Goal: Task Accomplishment & Management: Use online tool/utility

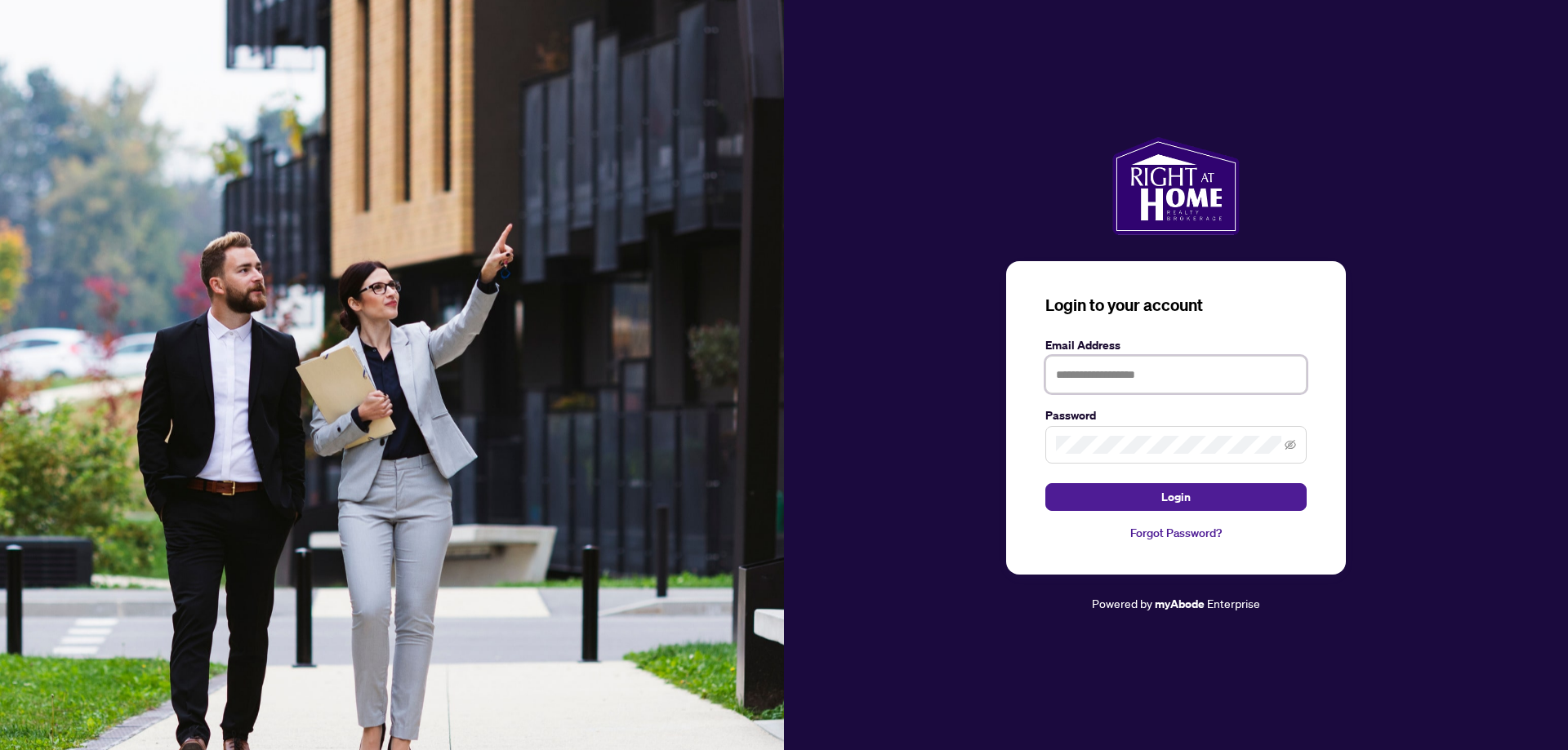
click at [1105, 373] on input "text" at bounding box center [1176, 375] width 261 height 37
type input "**********"
click at [1158, 505] on button "Login" at bounding box center [1176, 497] width 261 height 28
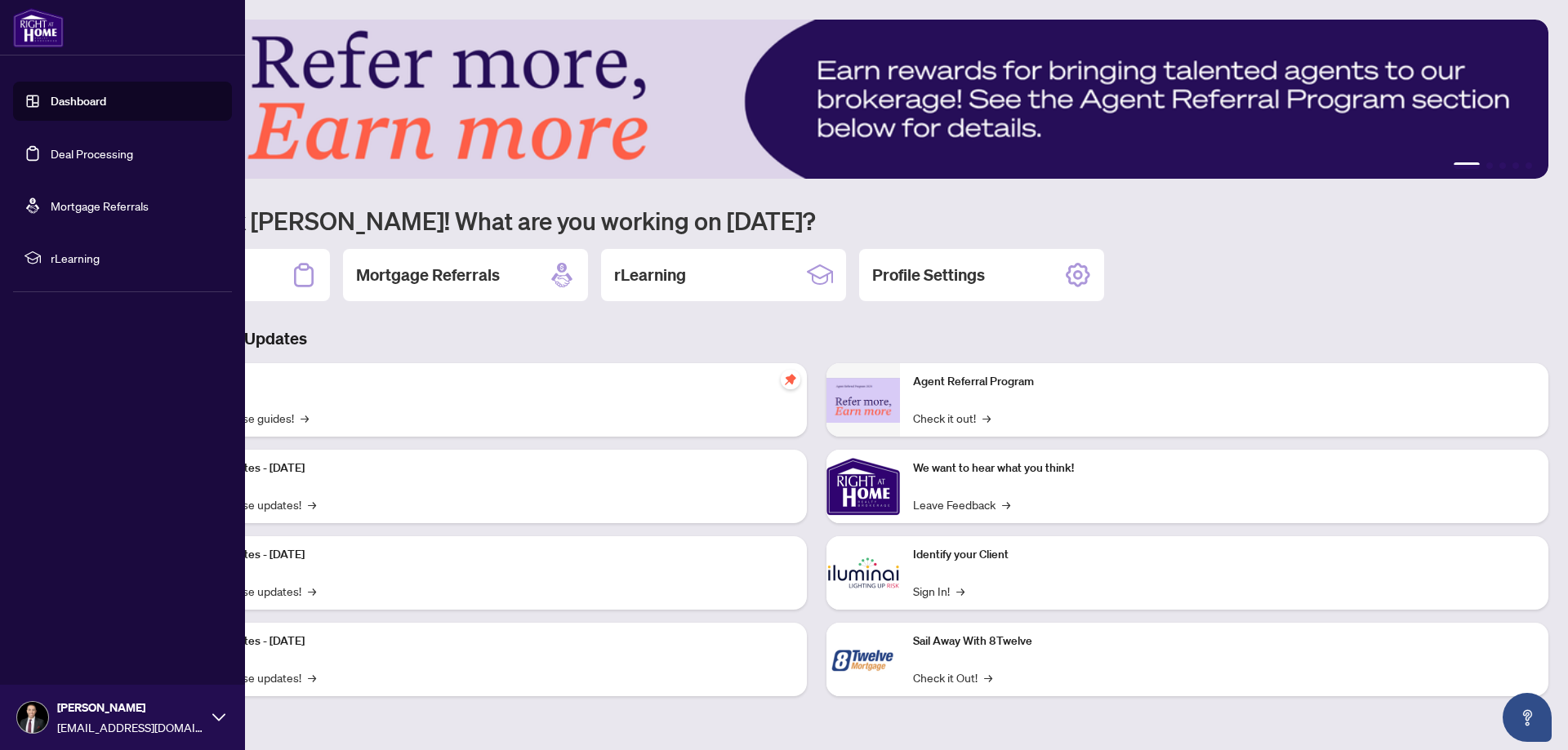
click at [71, 154] on link "Deal Processing" at bounding box center [92, 153] width 83 height 14
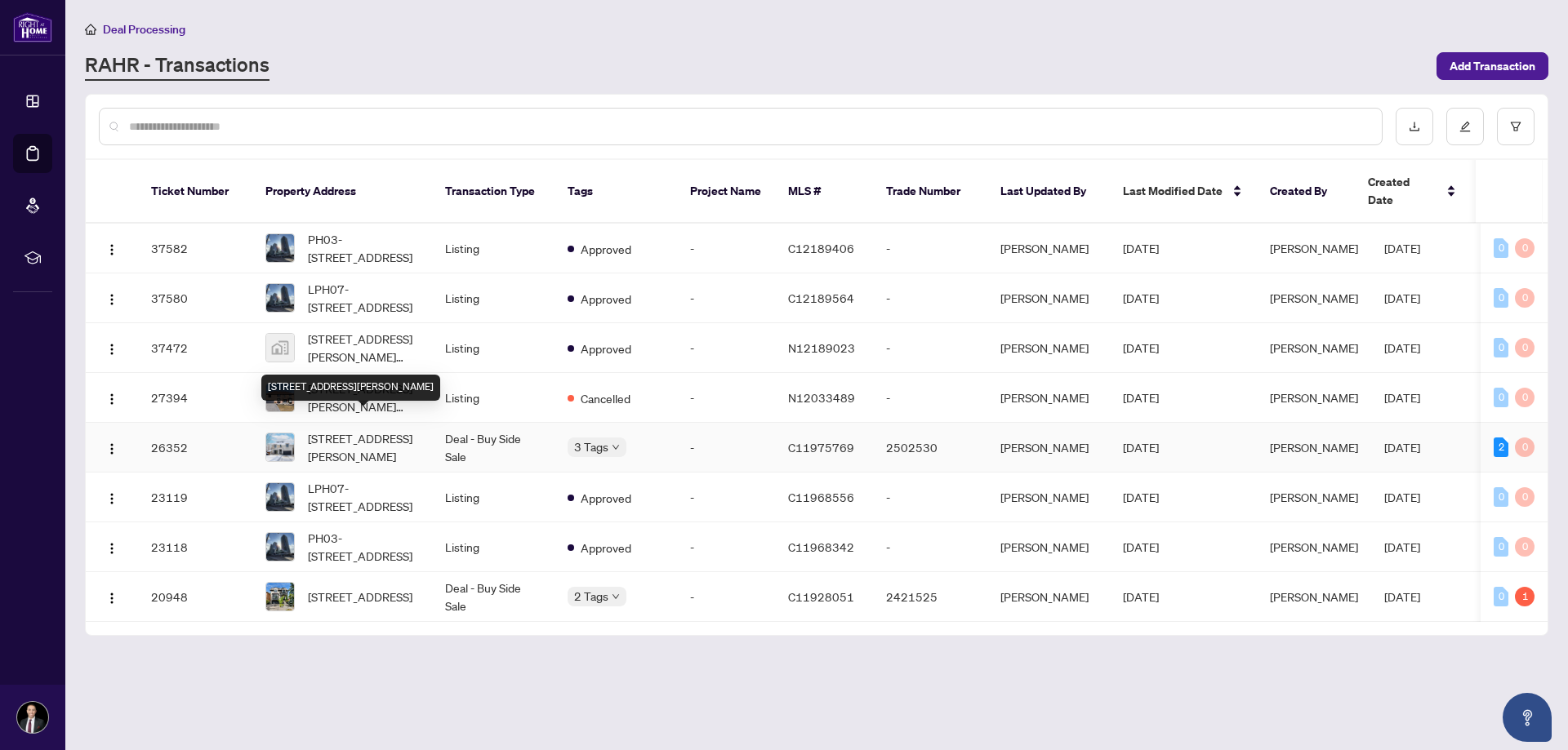
click at [349, 435] on span "[STREET_ADDRESS][PERSON_NAME]" at bounding box center [363, 447] width 111 height 36
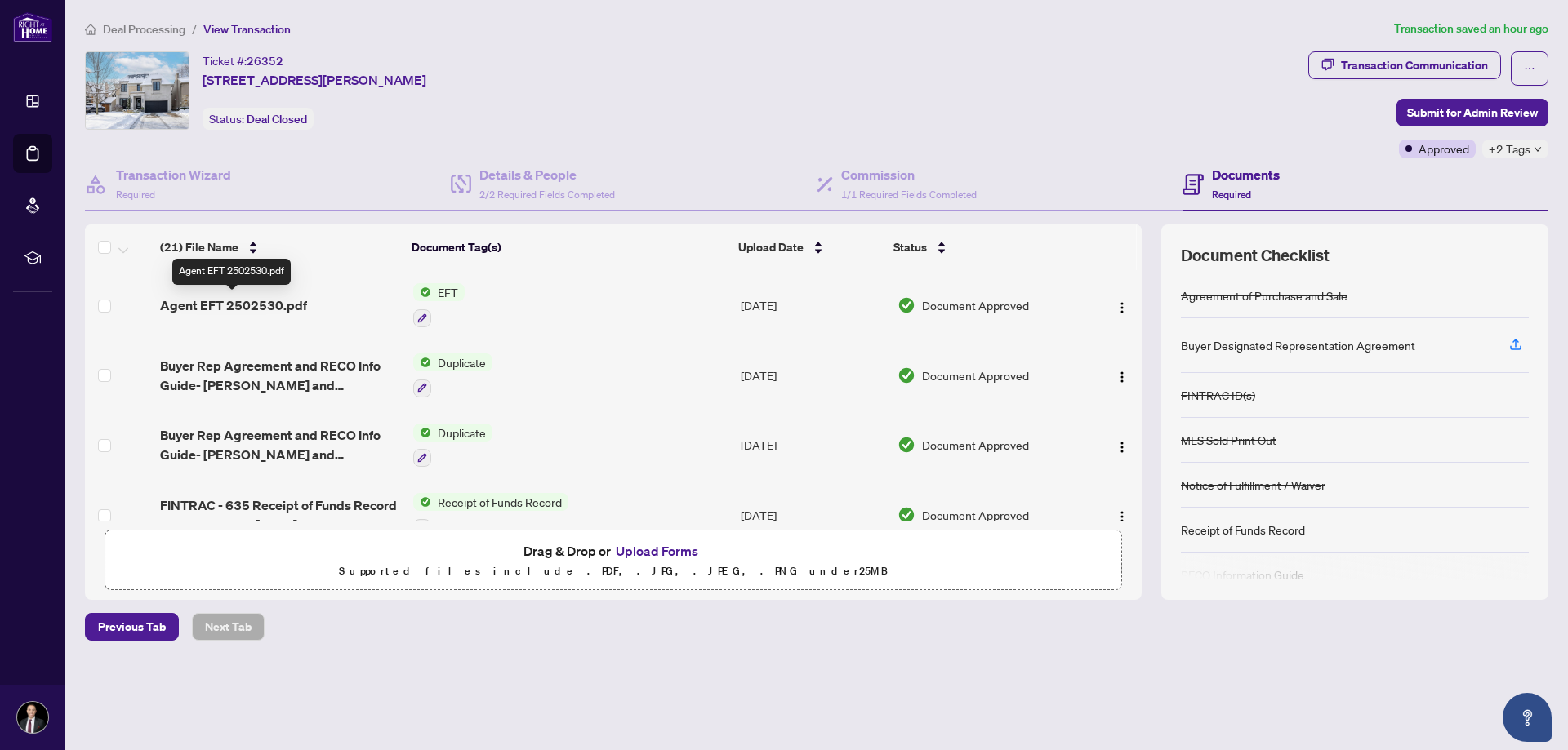
click at [218, 308] on span "Agent EFT 2502530.pdf" at bounding box center [233, 304] width 147 height 20
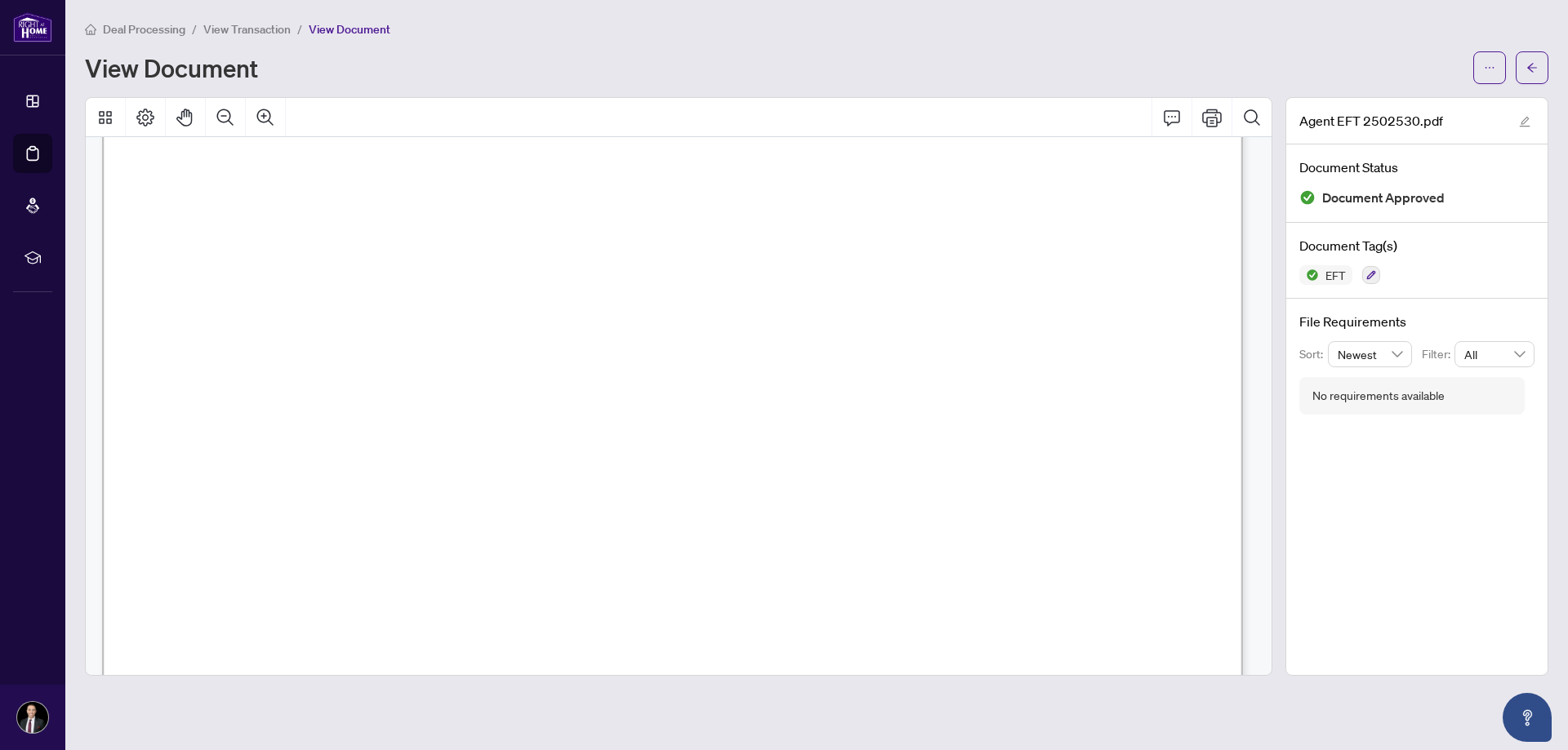
scroll to position [490, 0]
